Goal: Information Seeking & Learning: Compare options

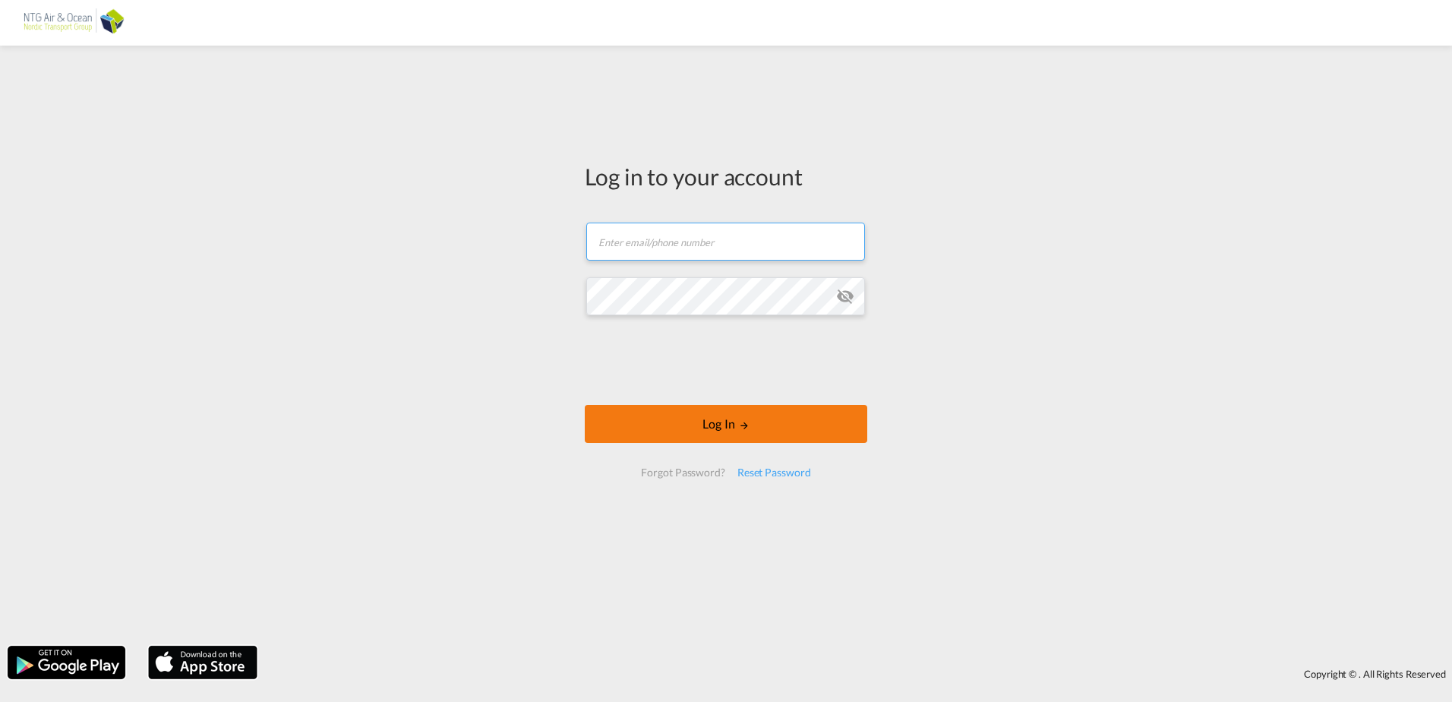
type input "[EMAIL_ADDRESS][DOMAIN_NAME]"
click at [781, 423] on button "Log In" at bounding box center [726, 424] width 283 height 38
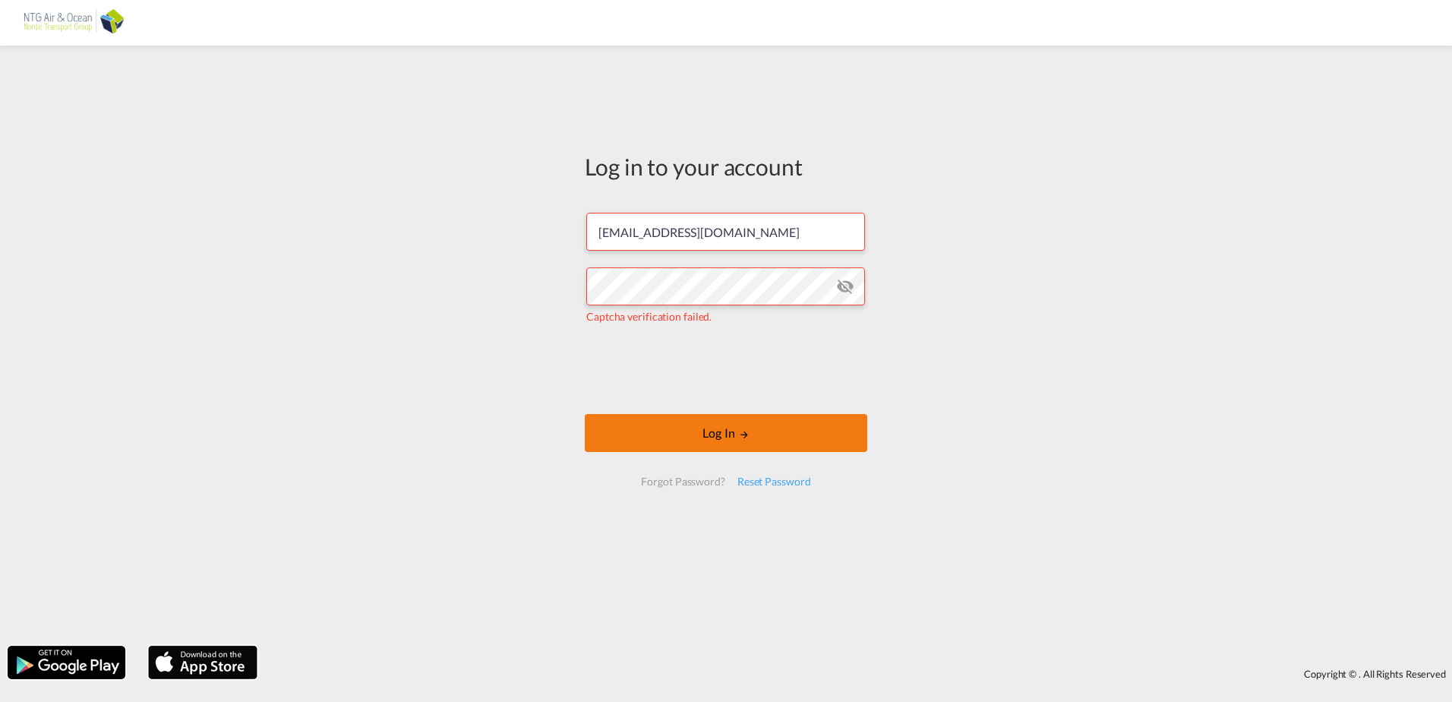
click at [739, 434] on md-icon "LOGIN" at bounding box center [744, 434] width 11 height 11
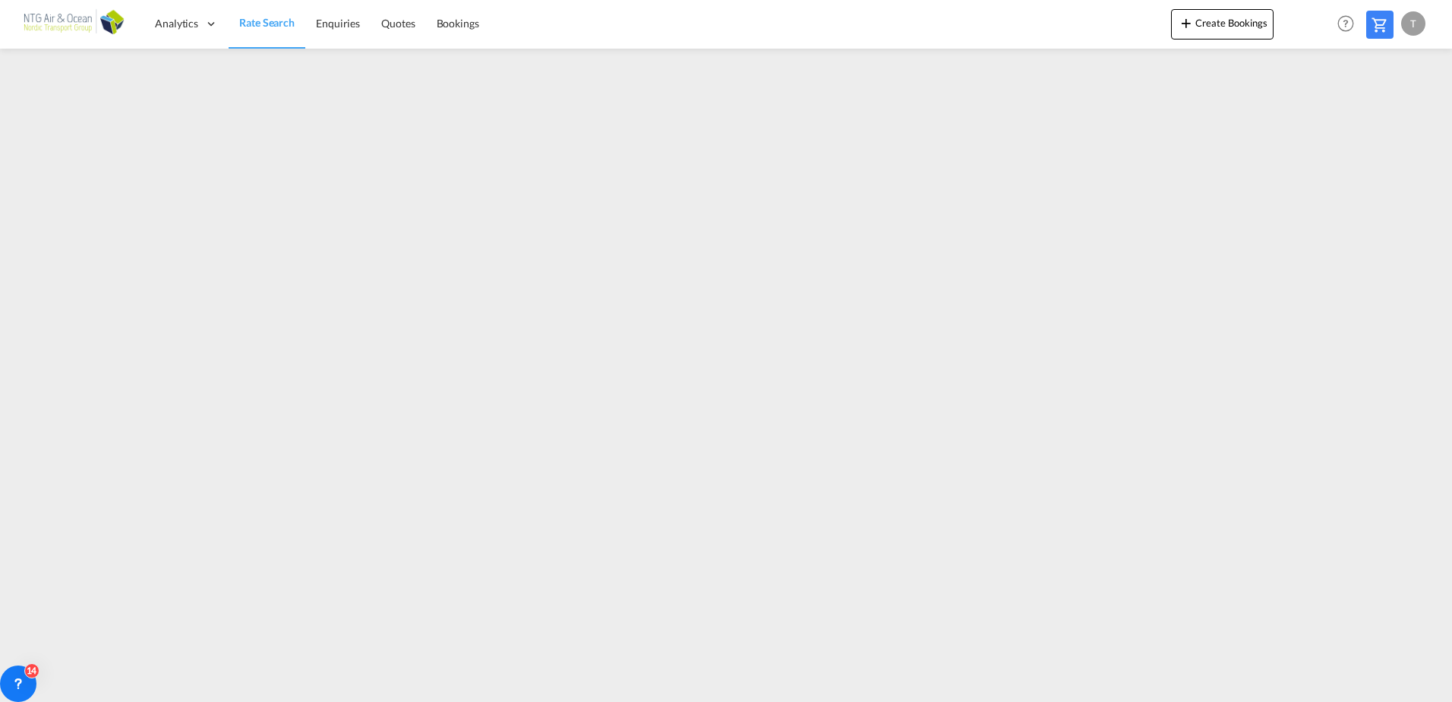
click at [255, 13] on link "Rate Search" at bounding box center [267, 23] width 77 height 49
click at [267, 26] on span "Rate Search" at bounding box center [266, 22] width 55 height 13
click at [270, 24] on span "Rate Search" at bounding box center [266, 22] width 55 height 13
click at [265, 25] on span "Rate Search" at bounding box center [266, 22] width 55 height 13
click at [272, 23] on span "Rate Search" at bounding box center [266, 22] width 55 height 13
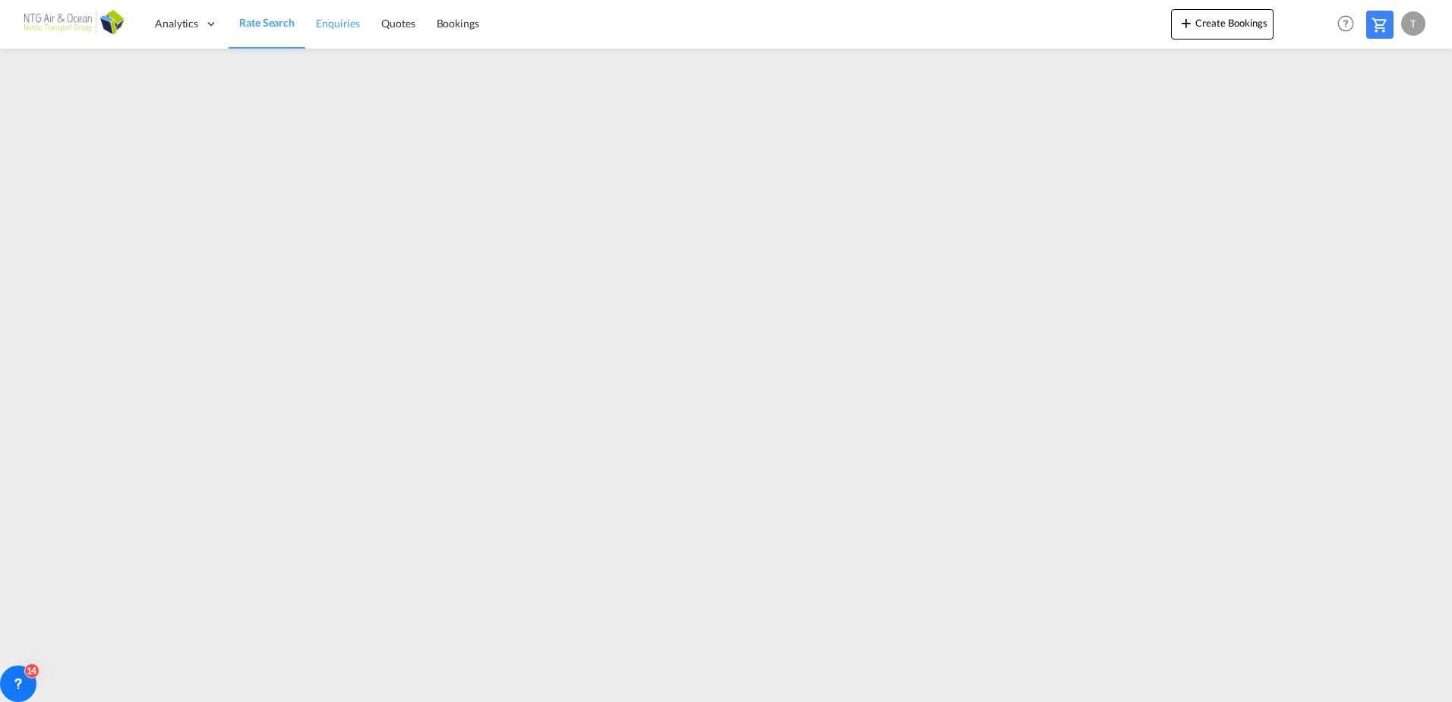
drag, startPoint x: 271, startPoint y: 30, endPoint x: 324, endPoint y: 30, distance: 52.4
click at [271, 30] on link "Rate Search" at bounding box center [267, 23] width 77 height 49
